Goal: Information Seeking & Learning: Learn about a topic

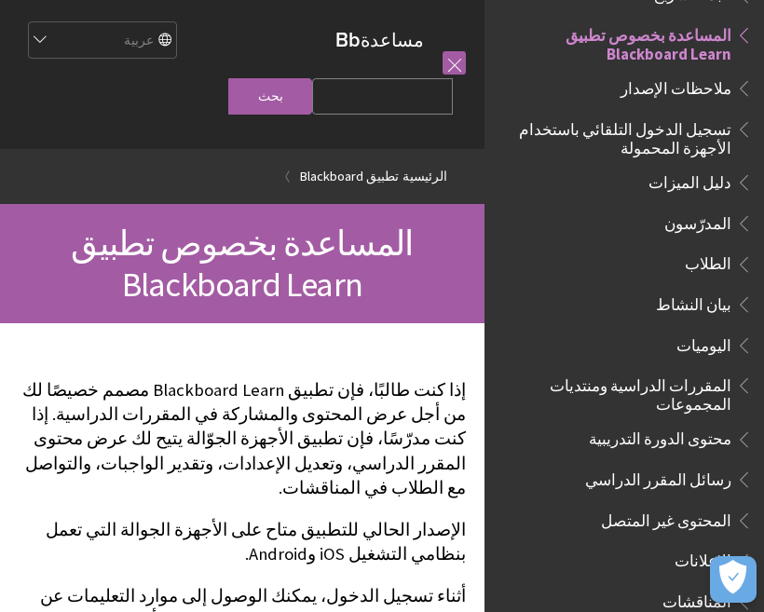
scroll to position [204, 0]
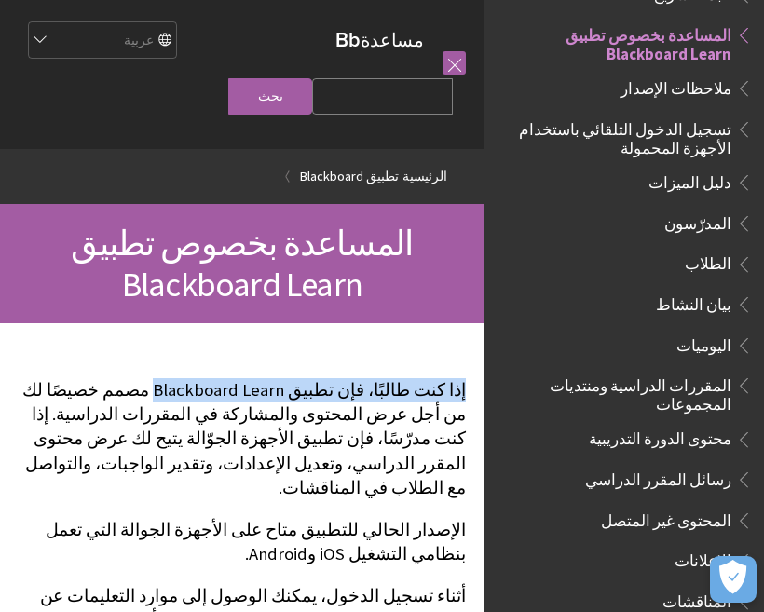
click at [457, 412] on p "إذا كنت طالبًا، فإن تطبيق Blackboard Learn مصمم خصيصًا لك من أجل عرض المحتوى وا…" at bounding box center [242, 439] width 447 height 122
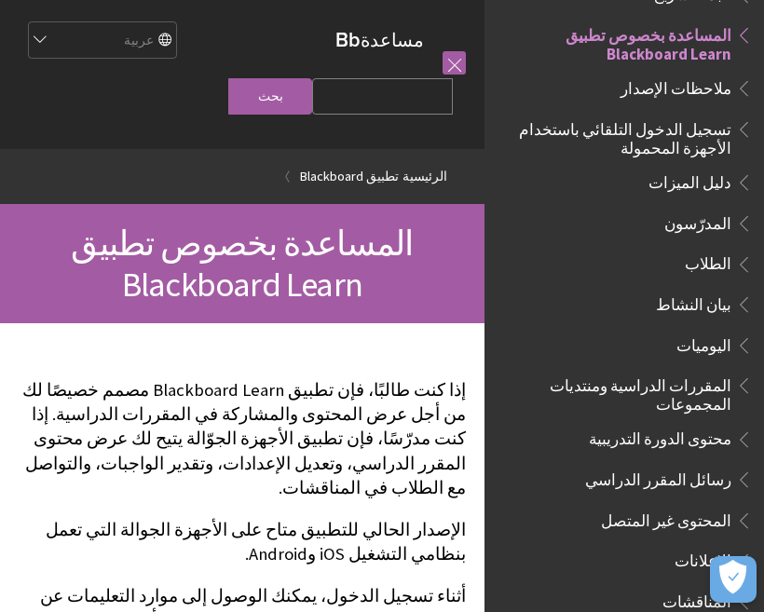
click at [511, 508] on span "المحتوى غير المتصل" at bounding box center [629, 521] width 248 height 32
click at [524, 510] on span "المحتوى غير المتصل" at bounding box center [629, 521] width 248 height 32
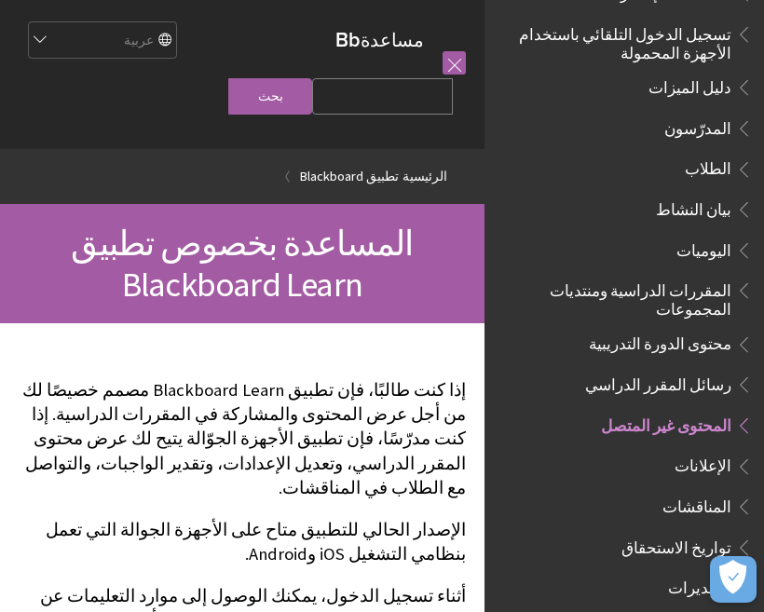
scroll to position [320, 0]
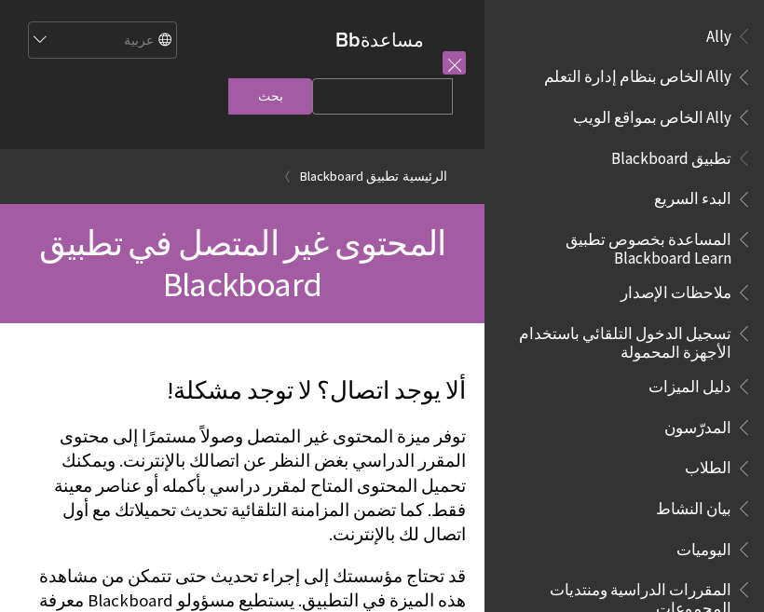
scroll to position [656, 0]
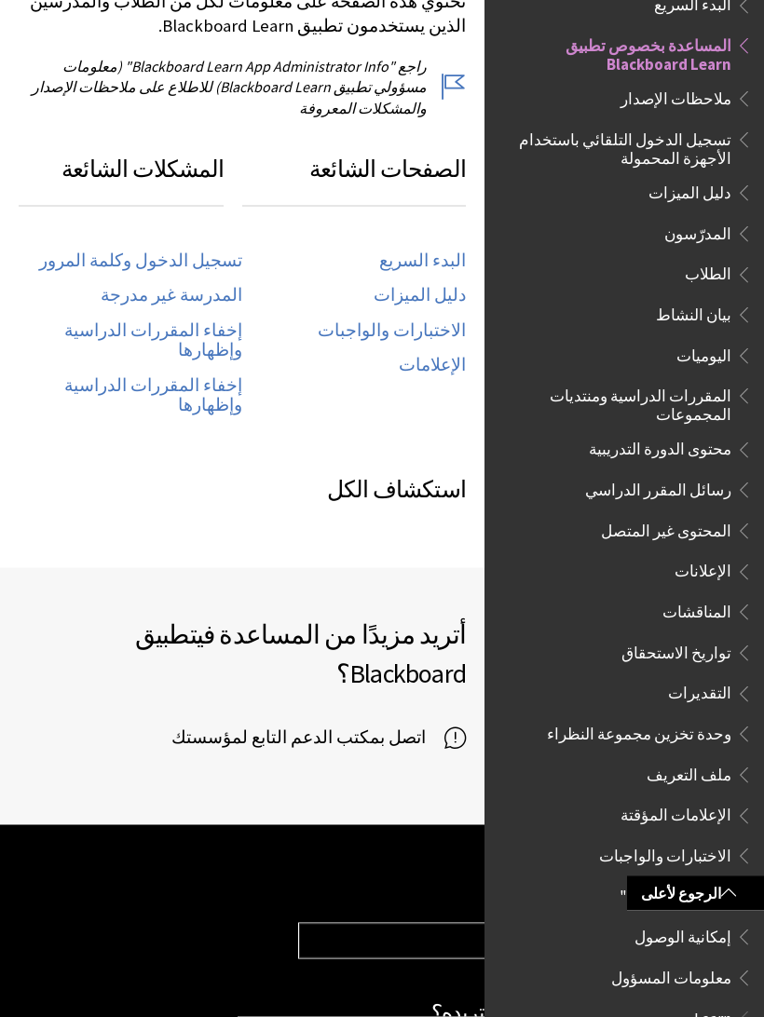
scroll to position [932, 0]
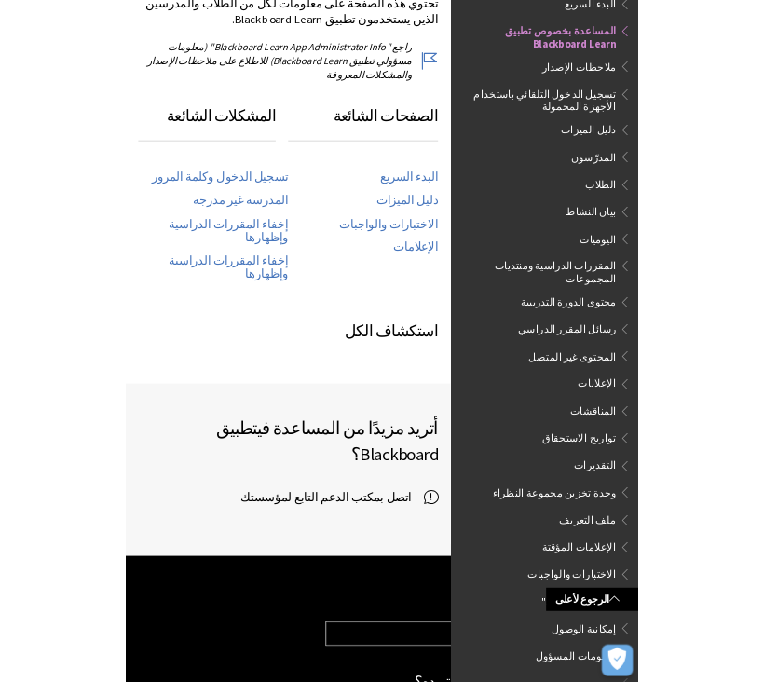
scroll to position [922, 0]
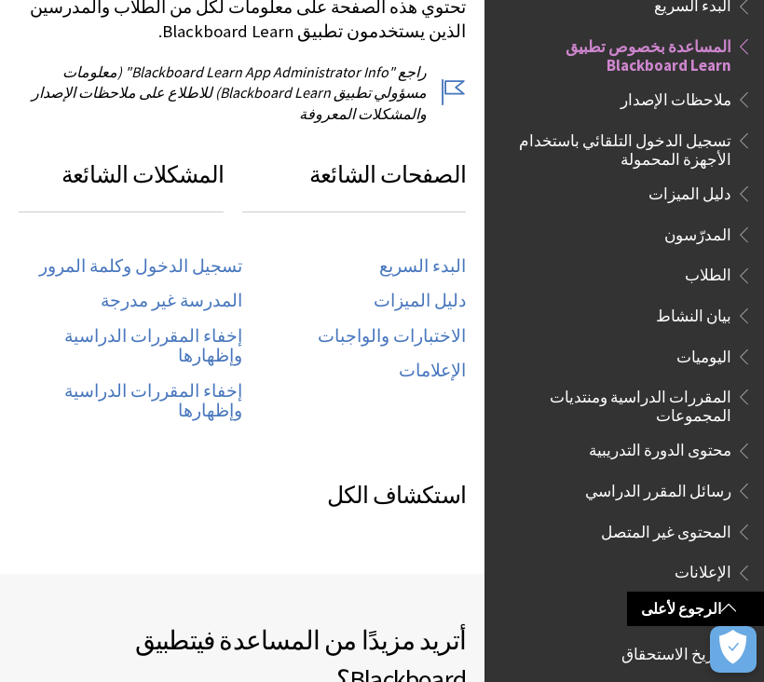
click at [240, 326] on link "إخفاء المقررات الدراسية وإظهارها" at bounding box center [131, 346] width 224 height 41
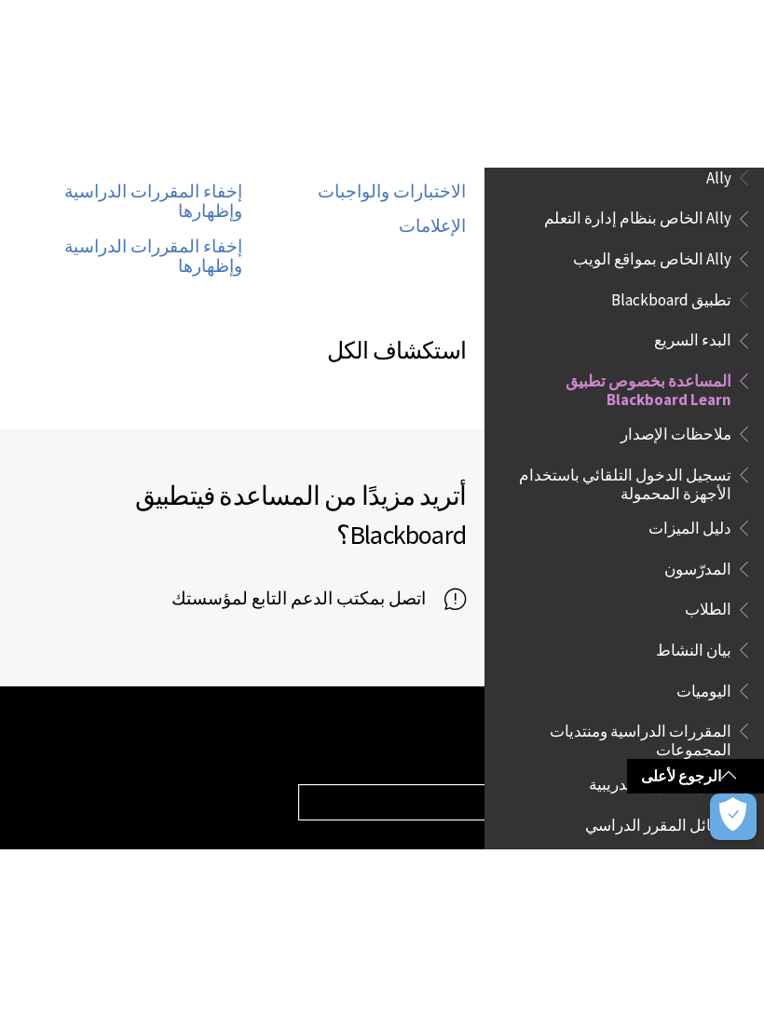
scroll to position [1156, 0]
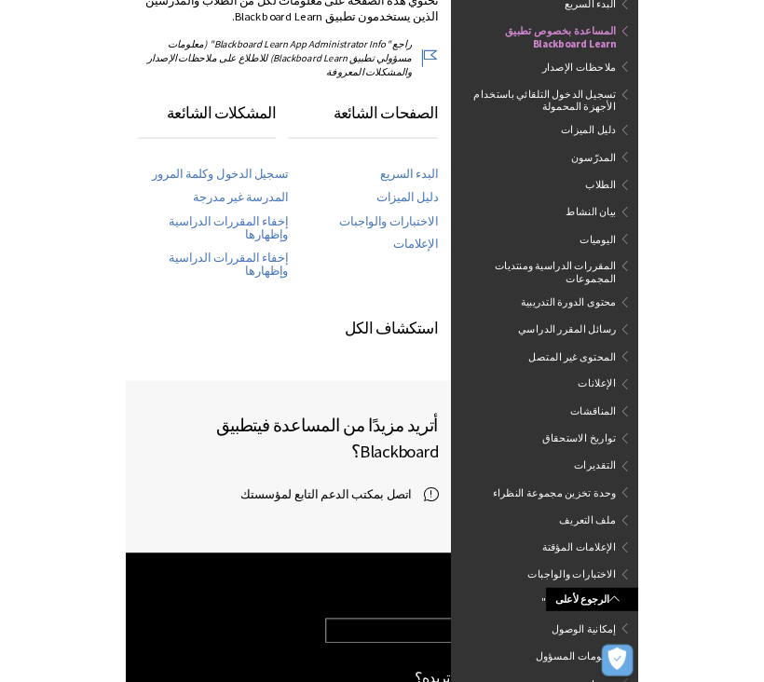
scroll to position [1156, 0]
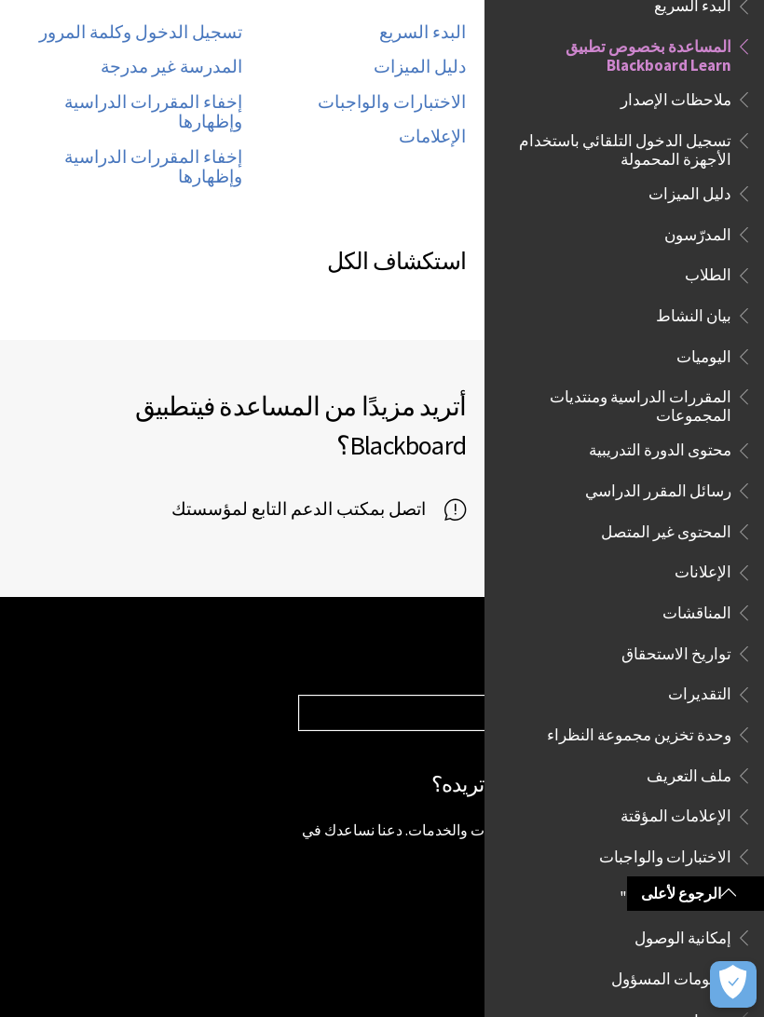
click at [25, 67] on div "تسجيل الدخول وكلمة المرور المدرسة غير مدرجة إخفاء المقررات الدراسية وإظهارها إخ…" at bounding box center [131, 102] width 224 height 200
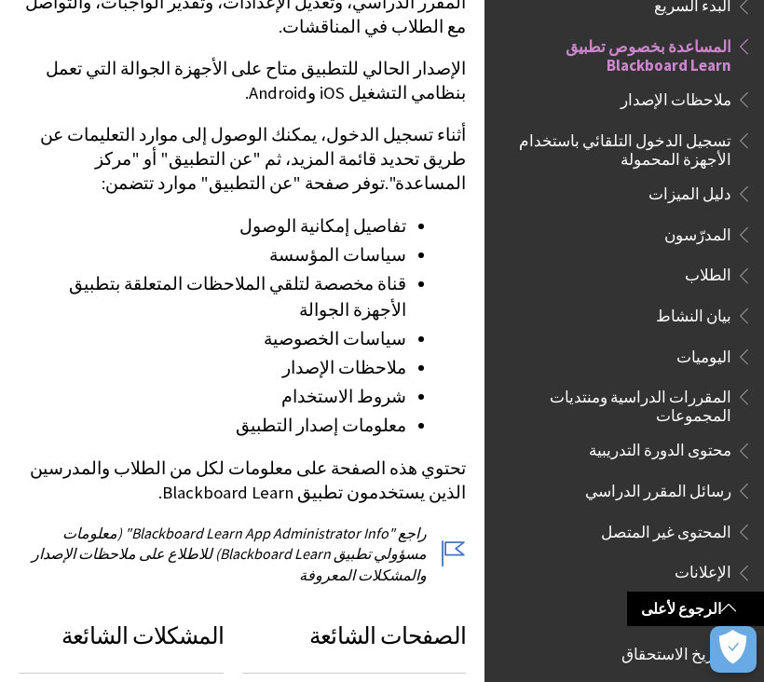
scroll to position [465, 0]
